Goal: Task Accomplishment & Management: Manage account settings

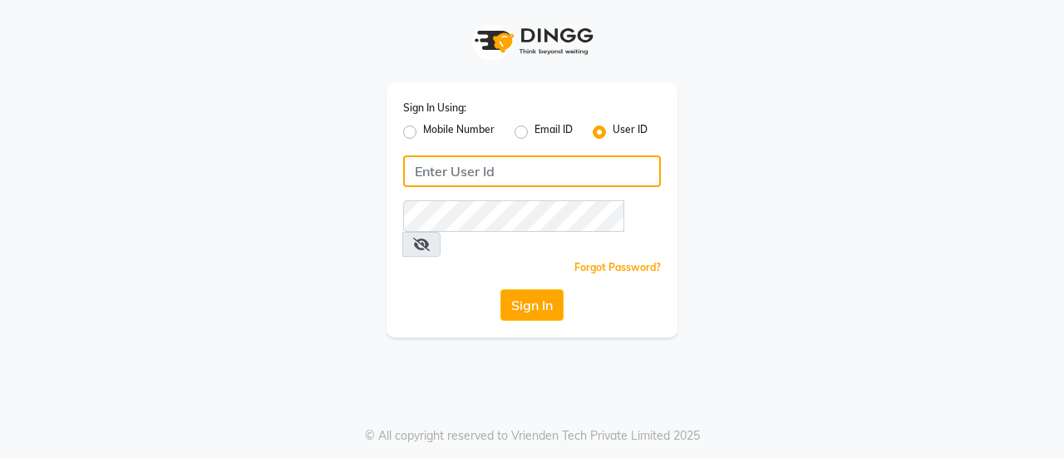
click at [563, 173] on input "Username" at bounding box center [532, 171] width 258 height 32
type input "usa"
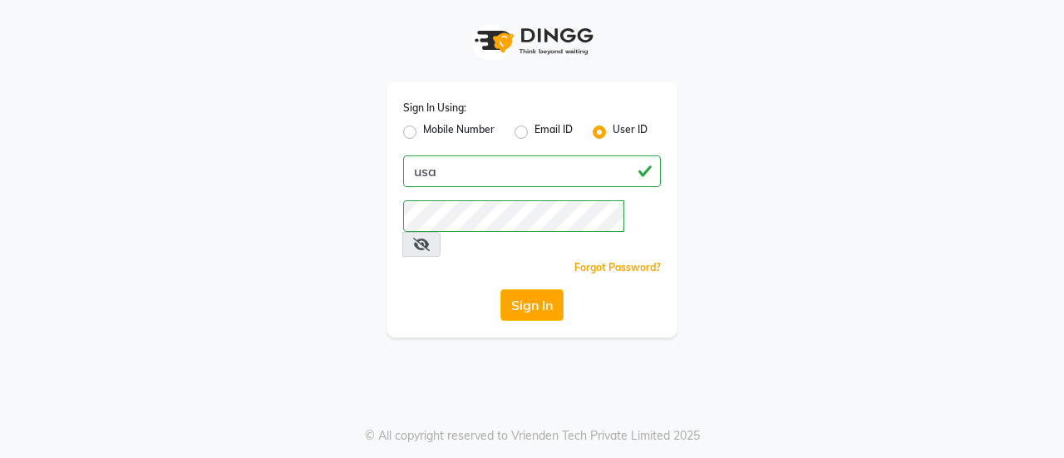
click at [535, 137] on label "Email ID" at bounding box center [554, 132] width 38 height 20
click at [535, 133] on input "Email ID" at bounding box center [540, 127] width 11 height 11
radio input "true"
radio input "false"
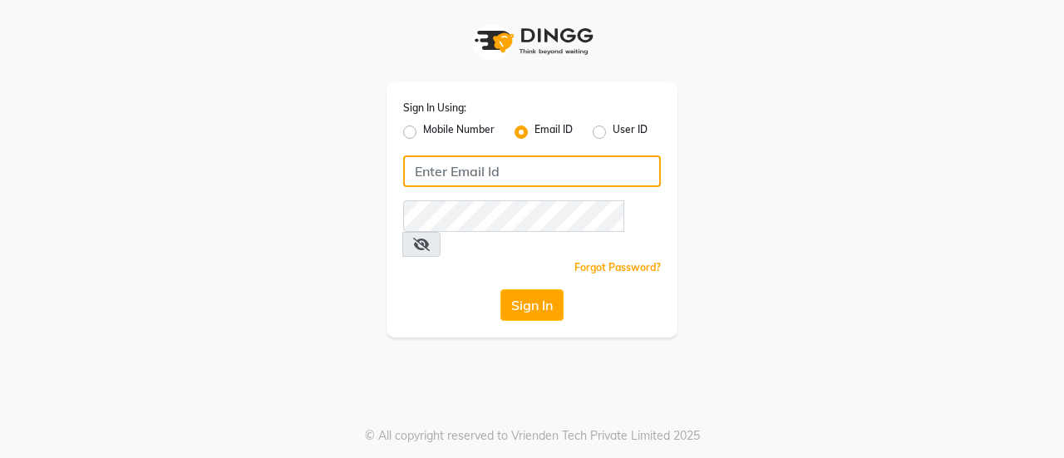
click at [521, 167] on input "Username" at bounding box center [532, 171] width 258 height 32
type input "[PERSON_NAME][EMAIL_ADDRESS][DOMAIN_NAME]"
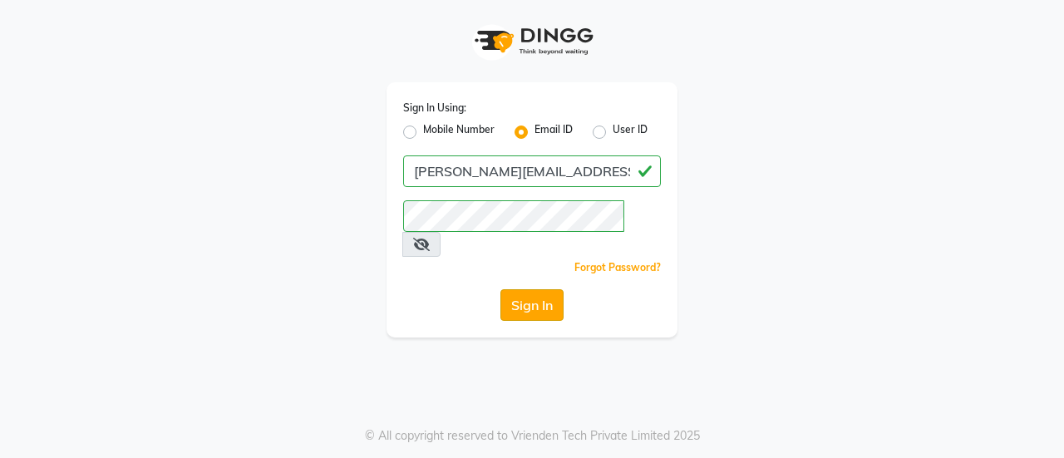
drag, startPoint x: 516, startPoint y: 305, endPoint x: 521, endPoint y: 282, distance: 23.7
click at [516, 304] on div "Sign In Using: Mobile Number Email ID User ID [PERSON_NAME][EMAIL_ADDRESS][DOMA…" at bounding box center [532, 209] width 291 height 255
click at [522, 289] on button "Sign In" at bounding box center [532, 305] width 63 height 32
